Goal: Information Seeking & Learning: Learn about a topic

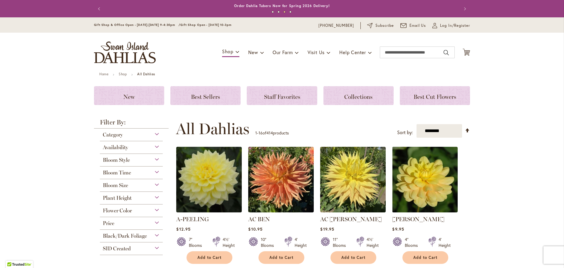
click at [151, 157] on div "Bloom Style" at bounding box center [131, 158] width 63 height 9
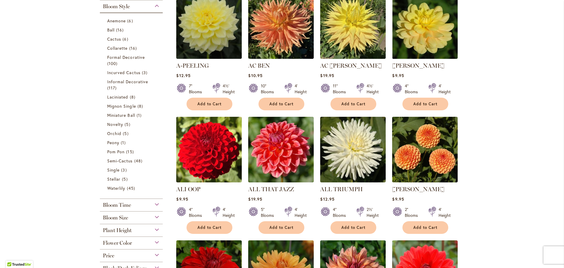
scroll to position [124, 0]
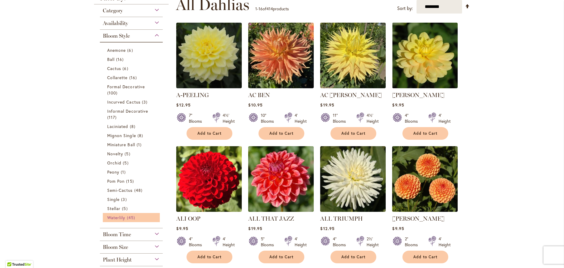
click at [109, 216] on span "Waterlily" at bounding box center [116, 217] width 18 height 6
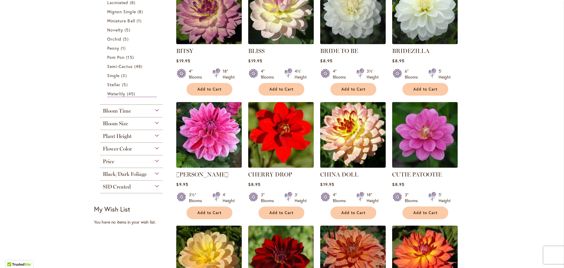
scroll to position [294, 0]
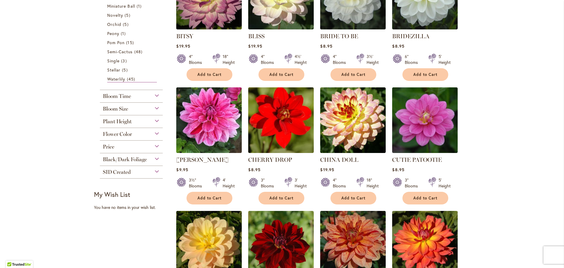
click at [158, 120] on div "Plant Height" at bounding box center [131, 119] width 63 height 9
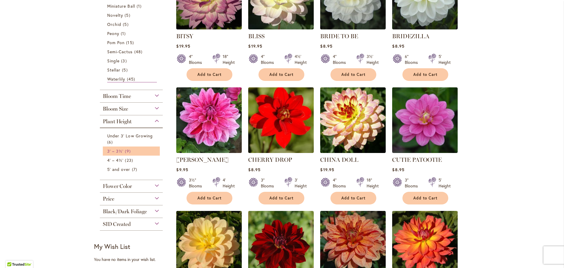
click at [118, 152] on span "3' – 3½'" at bounding box center [115, 151] width 16 height 6
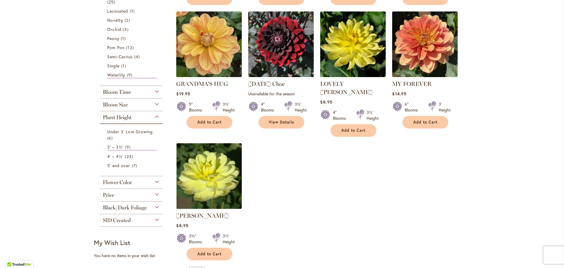
scroll to position [264, 0]
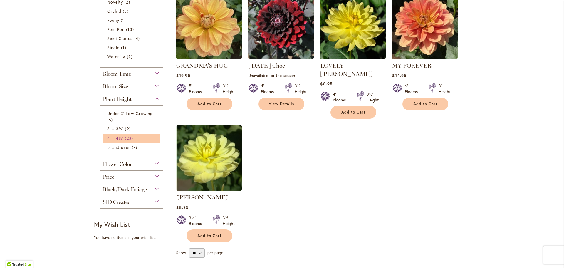
click at [125, 140] on span "23 items" at bounding box center [129, 138] width 9 height 6
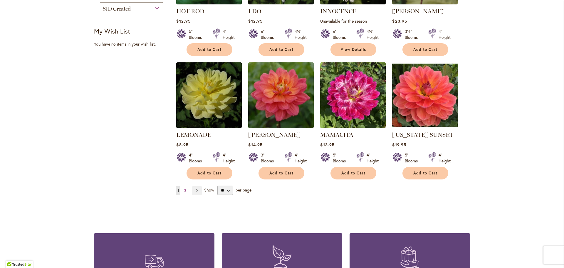
scroll to position [470, 0]
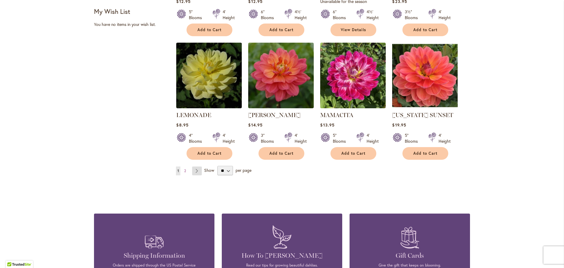
click at [196, 166] on link "Page Next" at bounding box center [197, 170] width 10 height 9
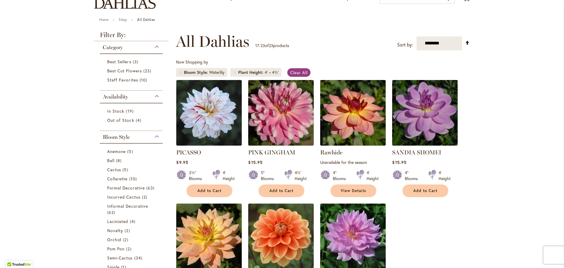
scroll to position [59, 0]
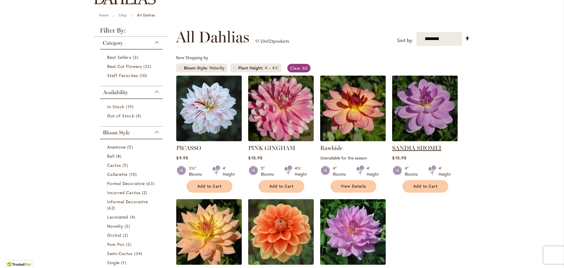
click at [409, 144] on link "SANDIA SHOMEI" at bounding box center [416, 147] width 49 height 7
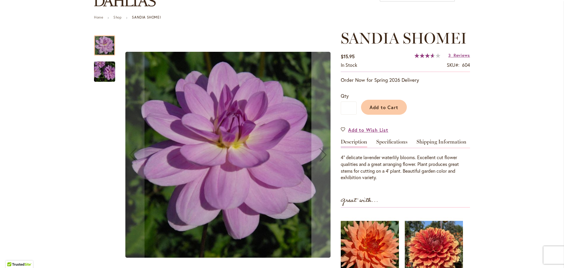
scroll to position [59, 0]
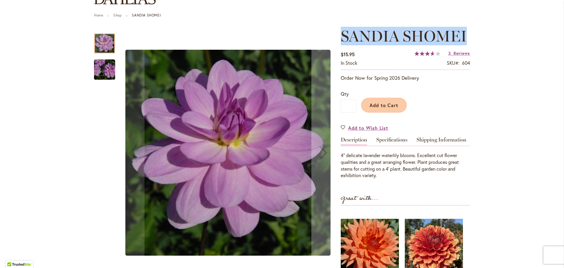
drag, startPoint x: 340, startPoint y: 38, endPoint x: 463, endPoint y: 38, distance: 122.5
click at [463, 38] on span "SANDIA SHOMEI" at bounding box center [404, 36] width 126 height 19
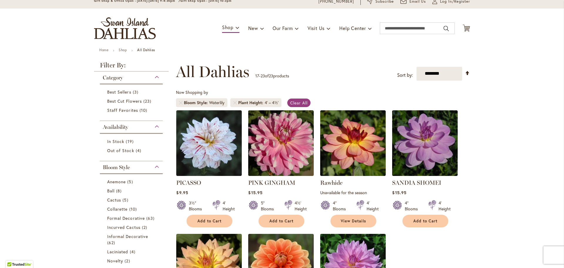
scroll to position [88, 0]
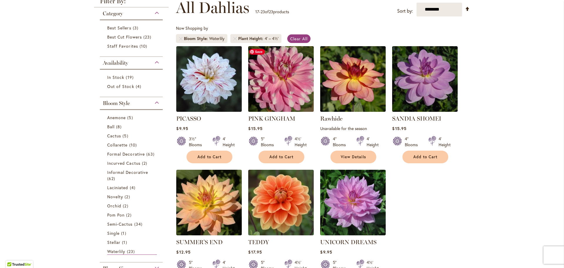
click at [283, 85] on img at bounding box center [281, 78] width 69 height 69
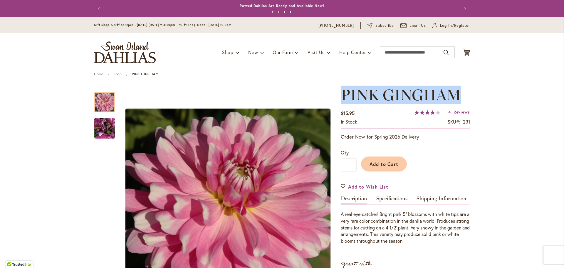
drag, startPoint x: 341, startPoint y: 97, endPoint x: 472, endPoint y: 97, distance: 131.6
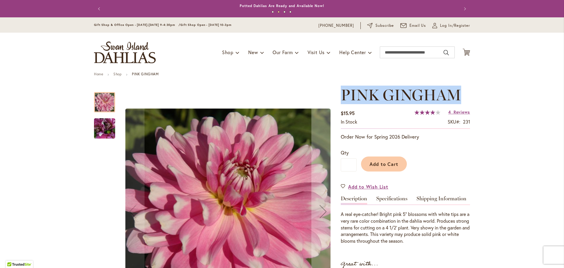
click at [108, 132] on img "PINK GINGHAM" at bounding box center [104, 128] width 42 height 32
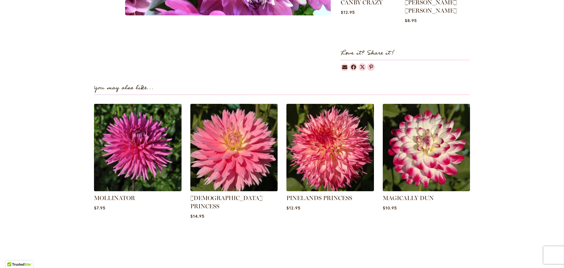
scroll to position [323, 0]
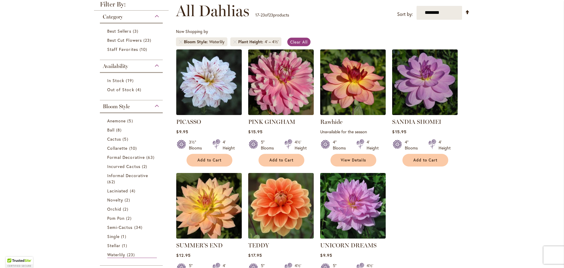
scroll to position [88, 0]
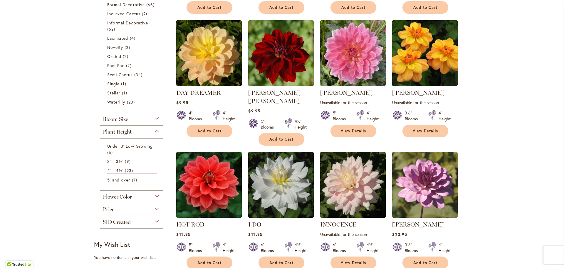
scroll to position [235, 0]
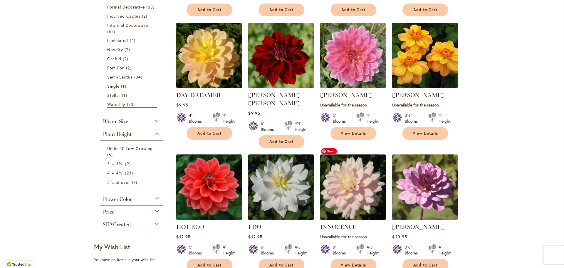
click at [343, 177] on img at bounding box center [353, 186] width 69 height 69
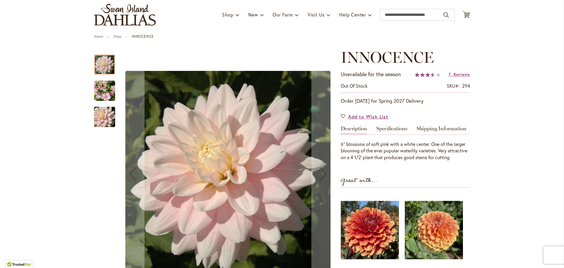
scroll to position [29, 0]
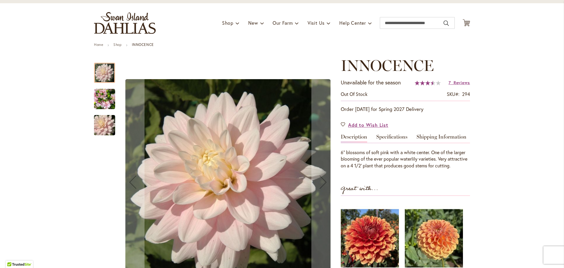
click at [106, 105] on img "INNOCENCE" at bounding box center [104, 98] width 21 height 21
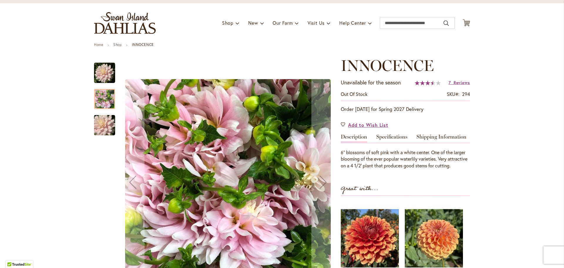
click at [104, 125] on img "INNOCENCE" at bounding box center [104, 125] width 42 height 28
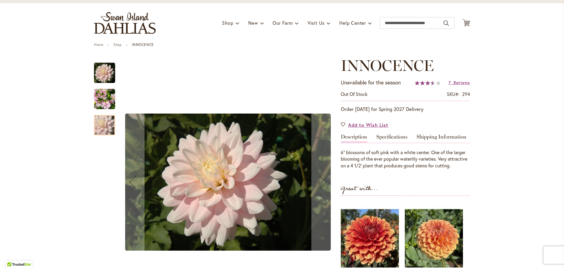
click at [107, 101] on img "INNOCENCE" at bounding box center [104, 98] width 21 height 21
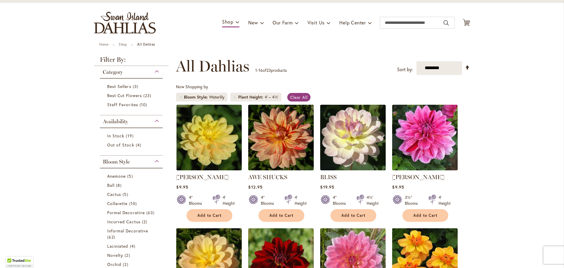
scroll to position [29, 0]
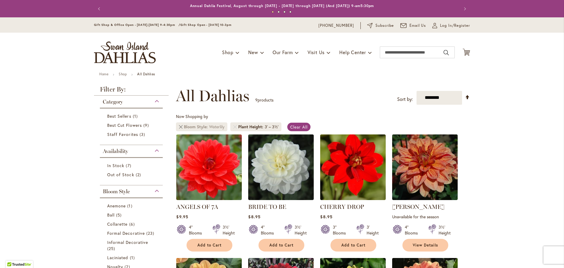
click at [179, 125] on link "Remove Bloom Style Waterlily" at bounding box center [181, 127] width 4 height 4
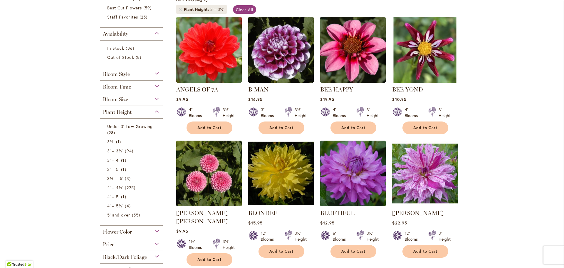
scroll to position [117, 0]
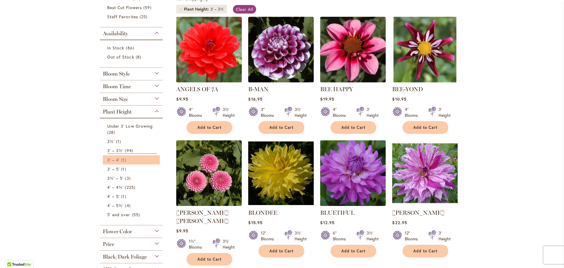
click at [113, 161] on span "3' – 4'" at bounding box center [113, 160] width 12 height 6
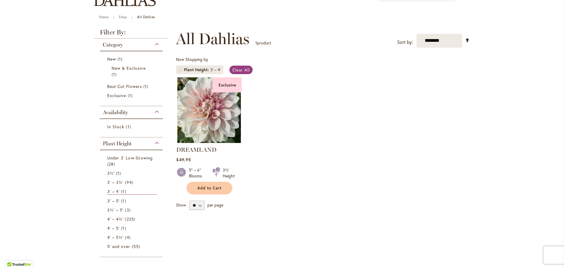
scroll to position [59, 0]
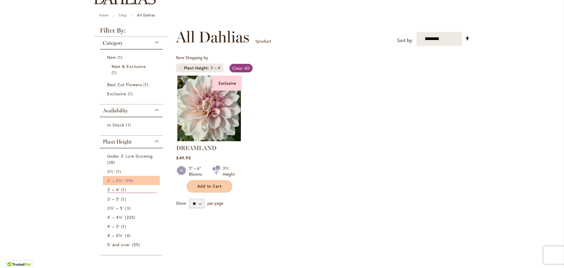
click at [107, 181] on span "3' – 3½'" at bounding box center [115, 180] width 16 height 6
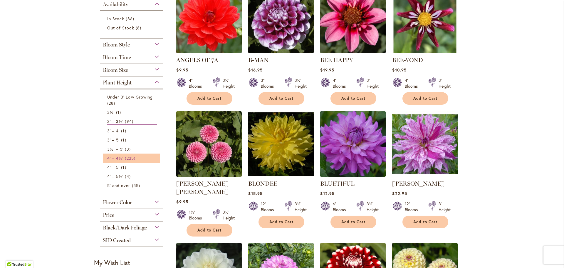
scroll to position [147, 0]
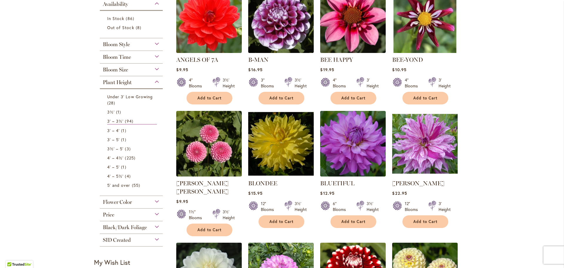
click at [154, 201] on div "Flower Color" at bounding box center [131, 200] width 63 height 9
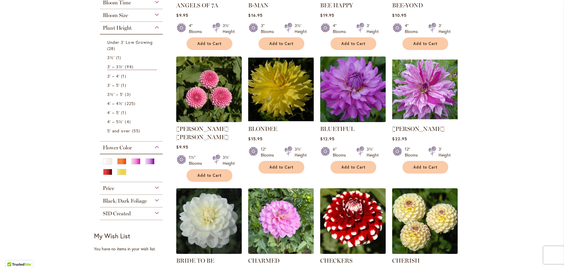
scroll to position [206, 0]
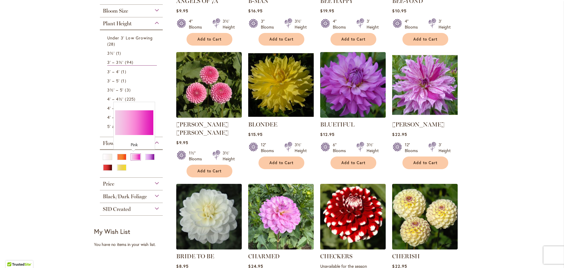
click at [134, 158] on div "Pink" at bounding box center [135, 157] width 9 height 6
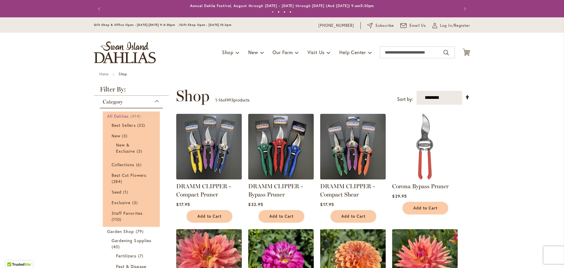
click at [110, 116] on span "All Dahlias" at bounding box center [118, 116] width 22 height 6
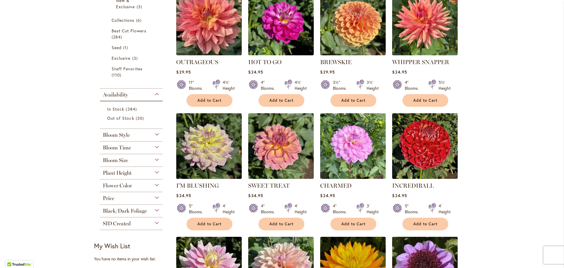
scroll to position [147, 0]
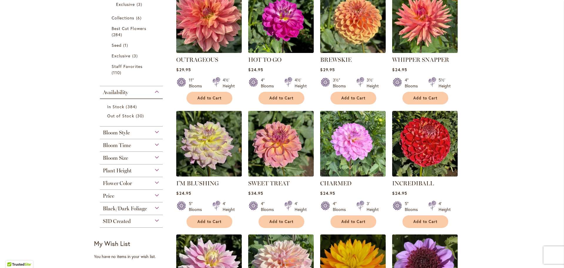
click at [153, 183] on div "Flower Color" at bounding box center [131, 181] width 63 height 9
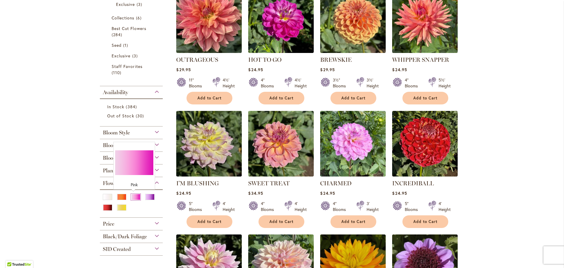
click at [132, 195] on div "Pink" at bounding box center [135, 197] width 9 height 6
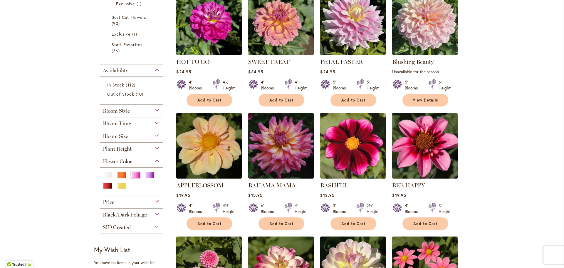
scroll to position [147, 0]
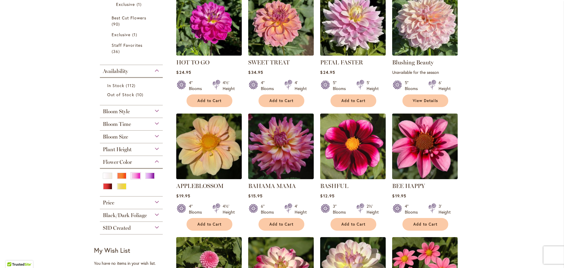
click at [117, 149] on span "Plant Height" at bounding box center [117, 149] width 29 height 6
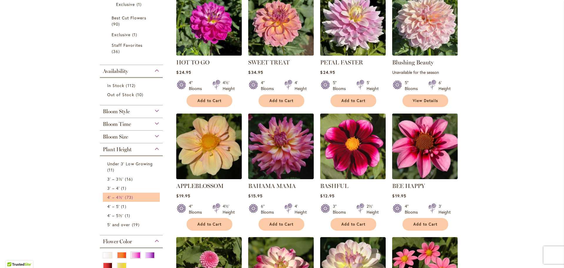
click at [108, 196] on span "4' – 4½'" at bounding box center [115, 197] width 16 height 6
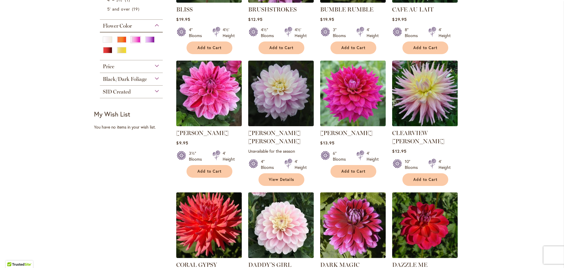
scroll to position [411, 0]
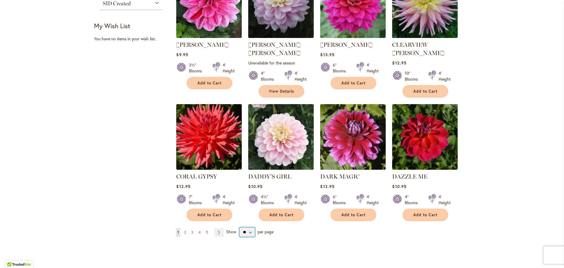
click at [248, 227] on select "** ** ** **" at bounding box center [247, 231] width 16 height 9
select select "**"
click at [239, 227] on select "** ** ** **" at bounding box center [247, 231] width 16 height 9
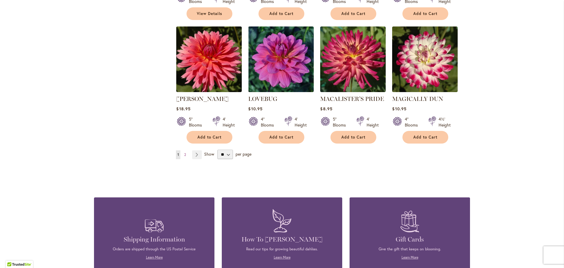
scroll to position [1504, 0]
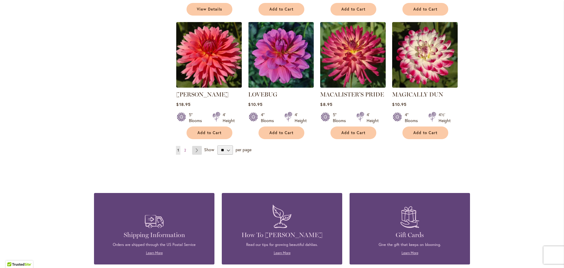
click at [195, 146] on link "Page Next" at bounding box center [197, 150] width 10 height 9
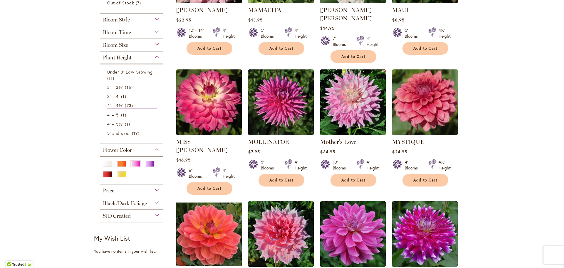
scroll to position [176, 0]
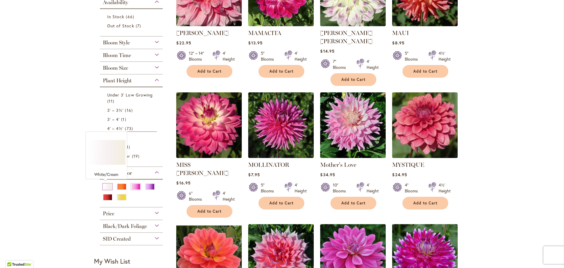
click at [103, 186] on div "White/Cream" at bounding box center [107, 186] width 9 height 6
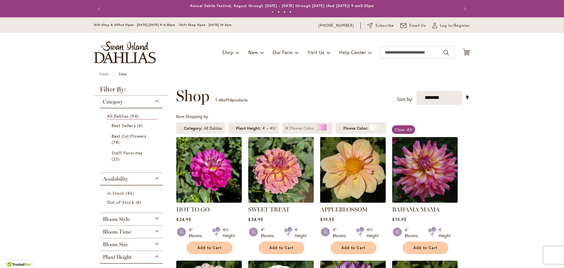
click at [286, 128] on link "Remove Flower Color Pink" at bounding box center [287, 128] width 4 height 4
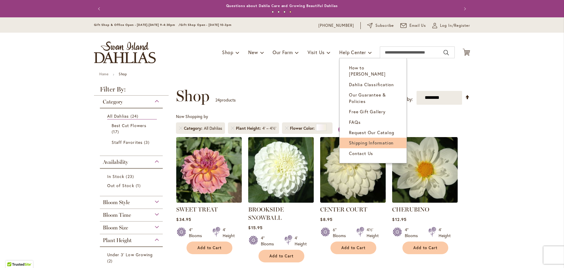
click at [354, 139] on span "Shipping Information" at bounding box center [371, 142] width 45 height 6
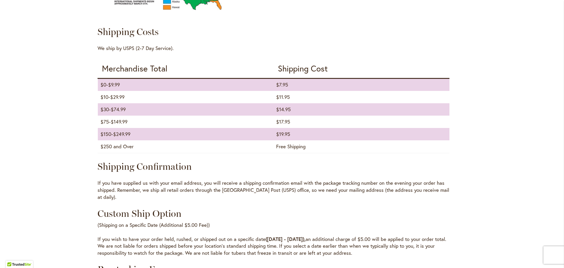
scroll to position [617, 0]
